Goal: Transaction & Acquisition: Purchase product/service

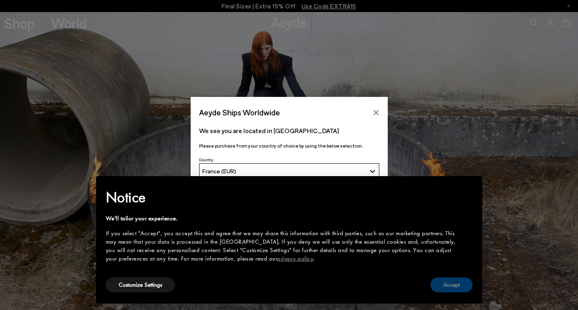
click at [453, 285] on button "Accept" at bounding box center [451, 284] width 42 height 15
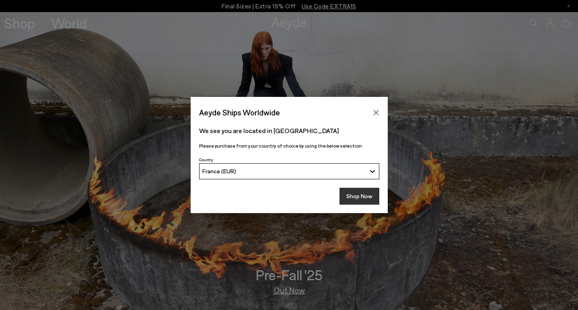
click at [361, 194] on button "Shop Now" at bounding box center [359, 196] width 40 height 17
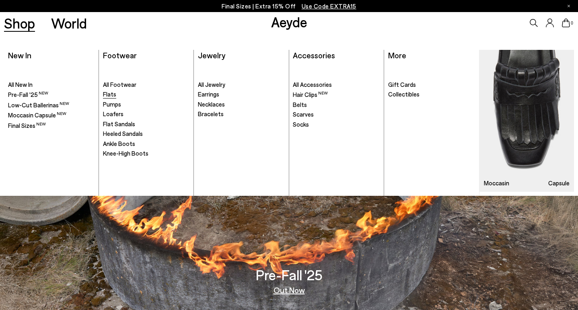
click at [109, 92] on span "Flats" at bounding box center [109, 93] width 13 height 7
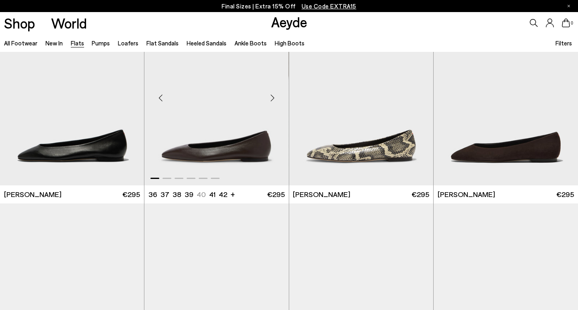
scroll to position [48, 0]
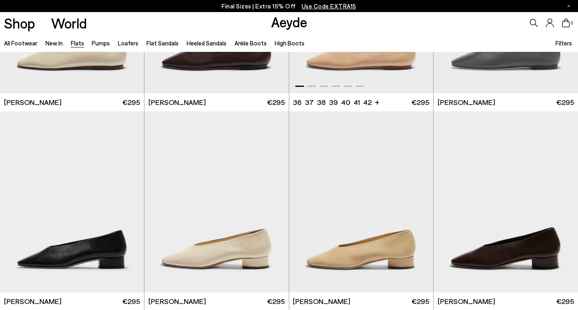
scroll to position [1953, 0]
